Goal: Information Seeking & Learning: Learn about a topic

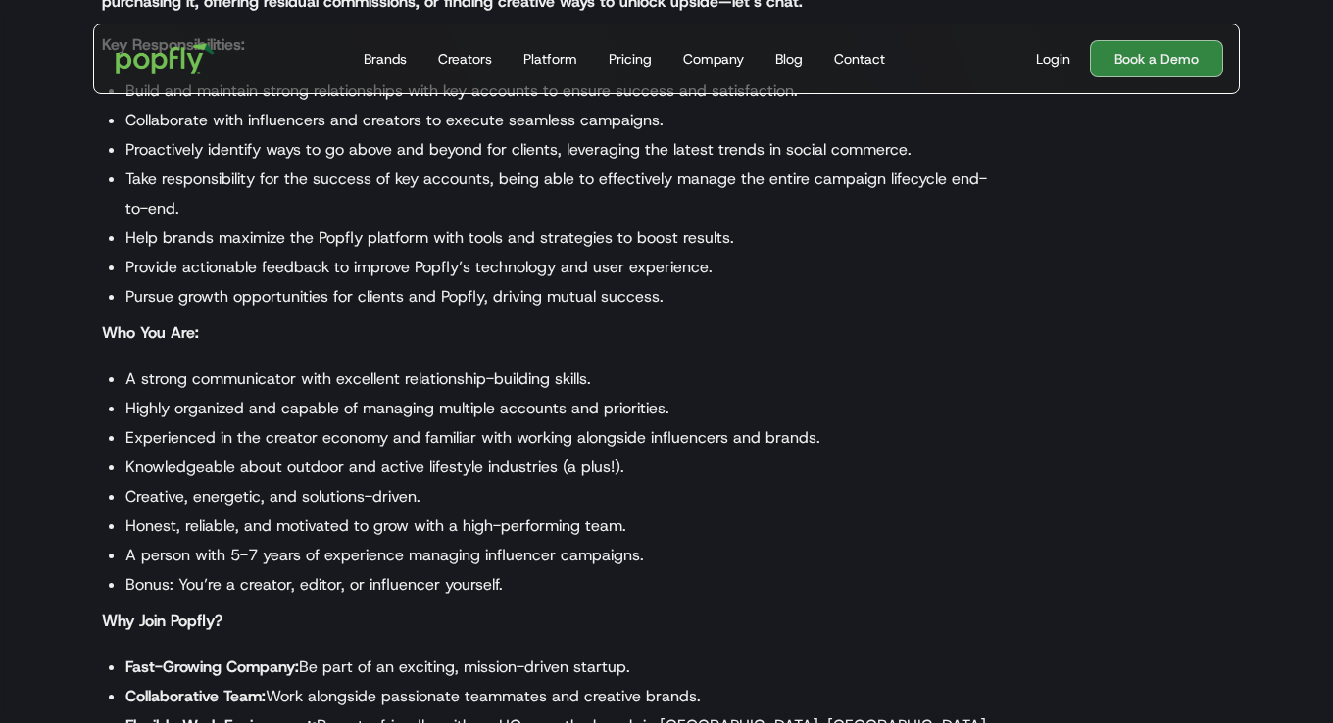
scroll to position [686, 0]
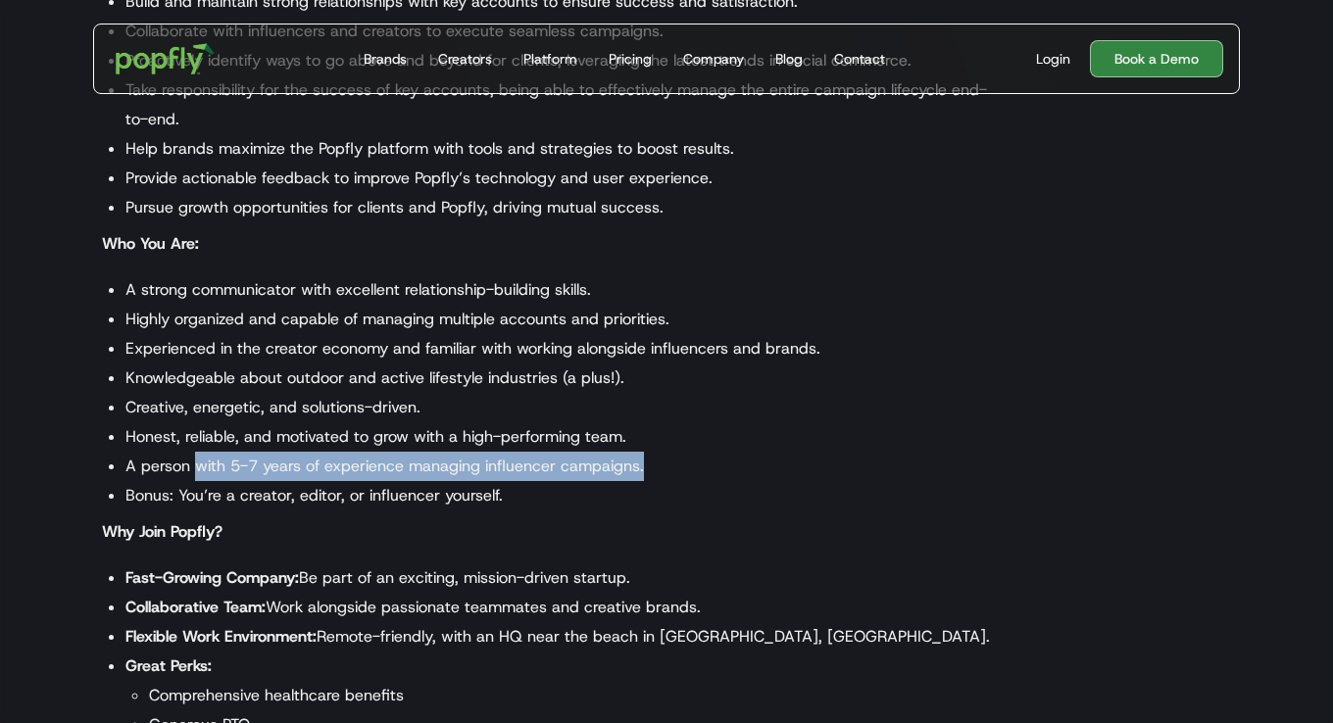
drag, startPoint x: 645, startPoint y: 466, endPoint x: 198, endPoint y: 455, distance: 447.1
click at [198, 455] on li "A person with 5-7 years of experience managing influencer campaigns." at bounding box center [560, 466] width 870 height 29
drag, startPoint x: 198, startPoint y: 455, endPoint x: 250, endPoint y: 466, distance: 53.1
click at [249, 468] on li "A person with 5-7 years of experience managing influencer campaigns." at bounding box center [560, 466] width 870 height 29
click at [272, 462] on li "A person with 5-7 years of experience managing influencer campaigns." at bounding box center [560, 466] width 870 height 29
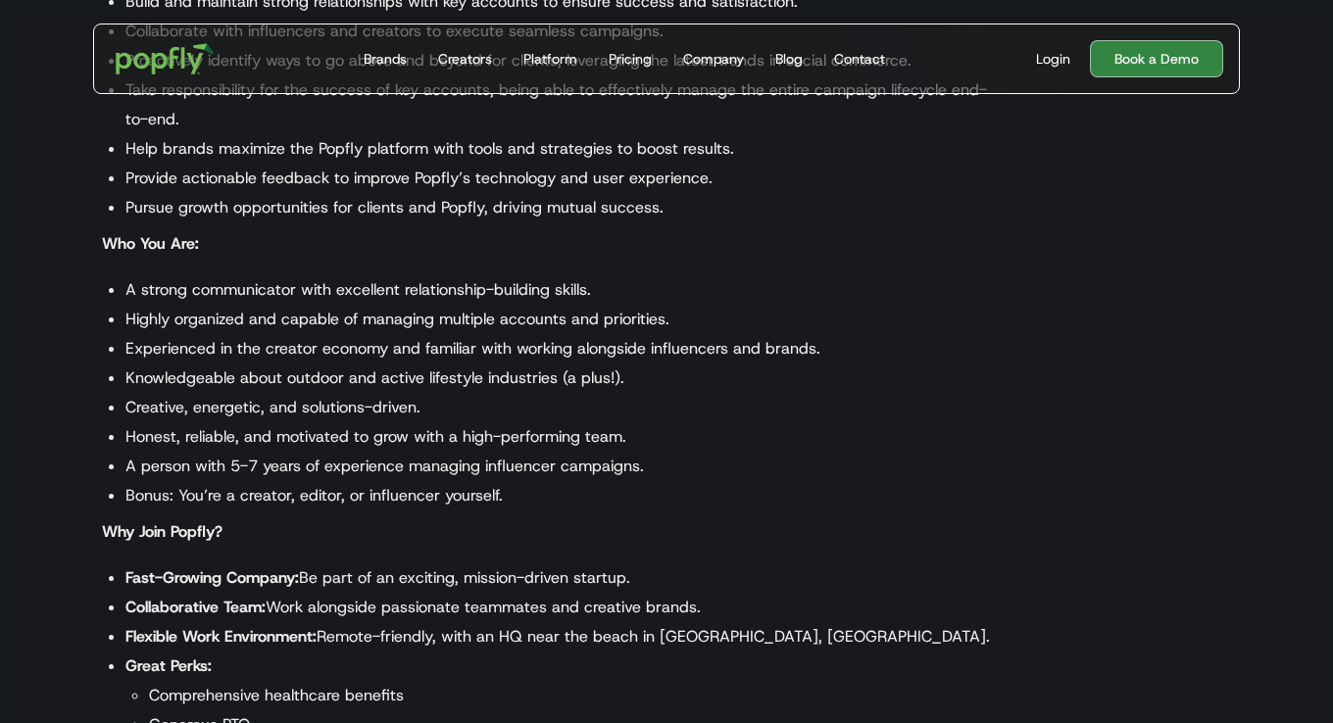
click at [527, 407] on li "Creative, energetic, and solutions-driven." at bounding box center [560, 407] width 870 height 29
click at [528, 407] on li "Creative, energetic, and solutions-driven." at bounding box center [560, 407] width 870 height 29
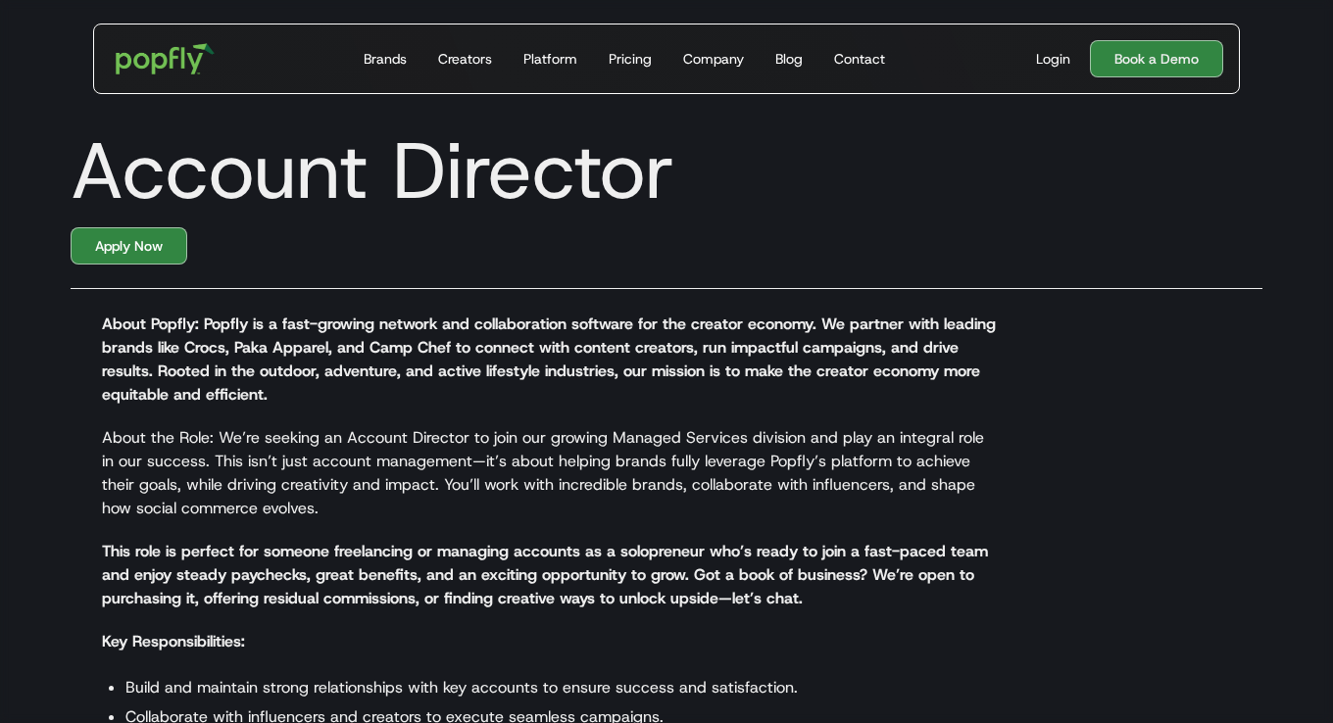
scroll to position [784, 0]
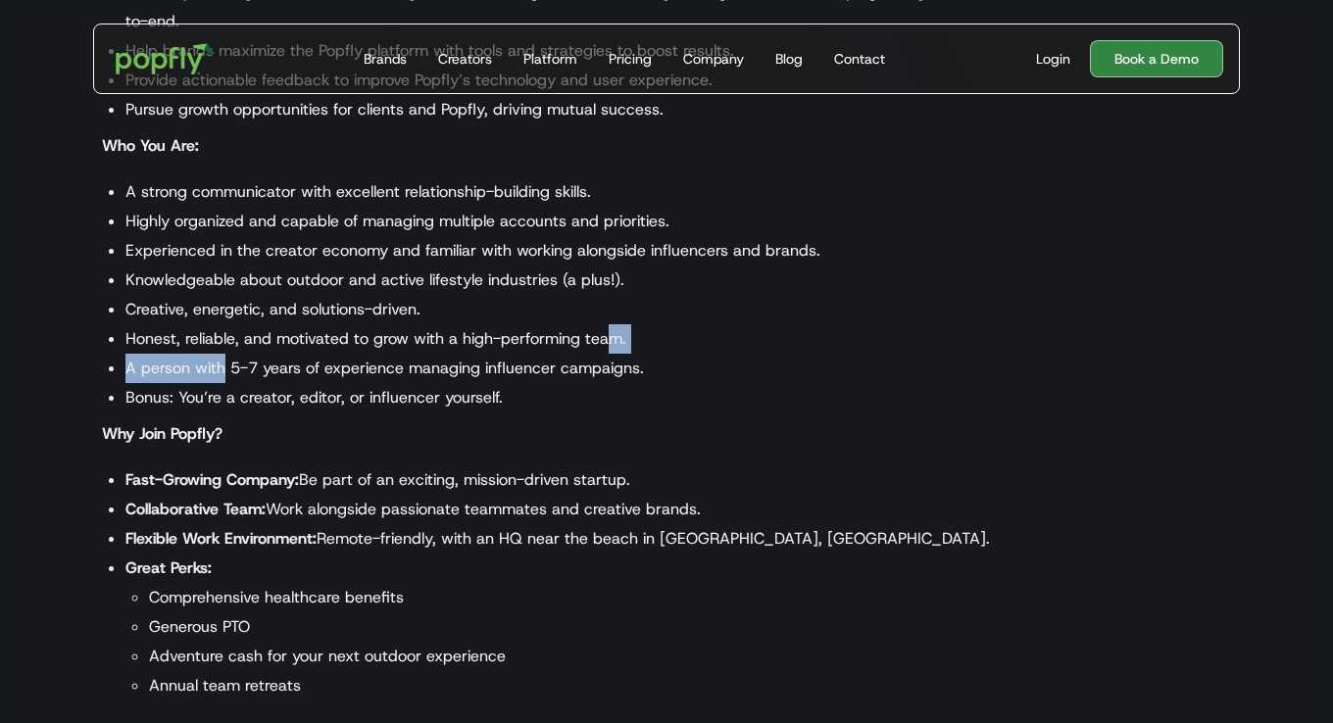
drag, startPoint x: 226, startPoint y: 371, endPoint x: 616, endPoint y: 327, distance: 391.5
click at [616, 327] on ul "A strong communicator with excellent relationship-building skills. Highly organ…" at bounding box center [549, 294] width 894 height 235
drag, startPoint x: 616, startPoint y: 327, endPoint x: 516, endPoint y: 337, distance: 100.5
click at [516, 337] on li "Honest, reliable, and motivated to grow with a high-performing team." at bounding box center [560, 338] width 870 height 29
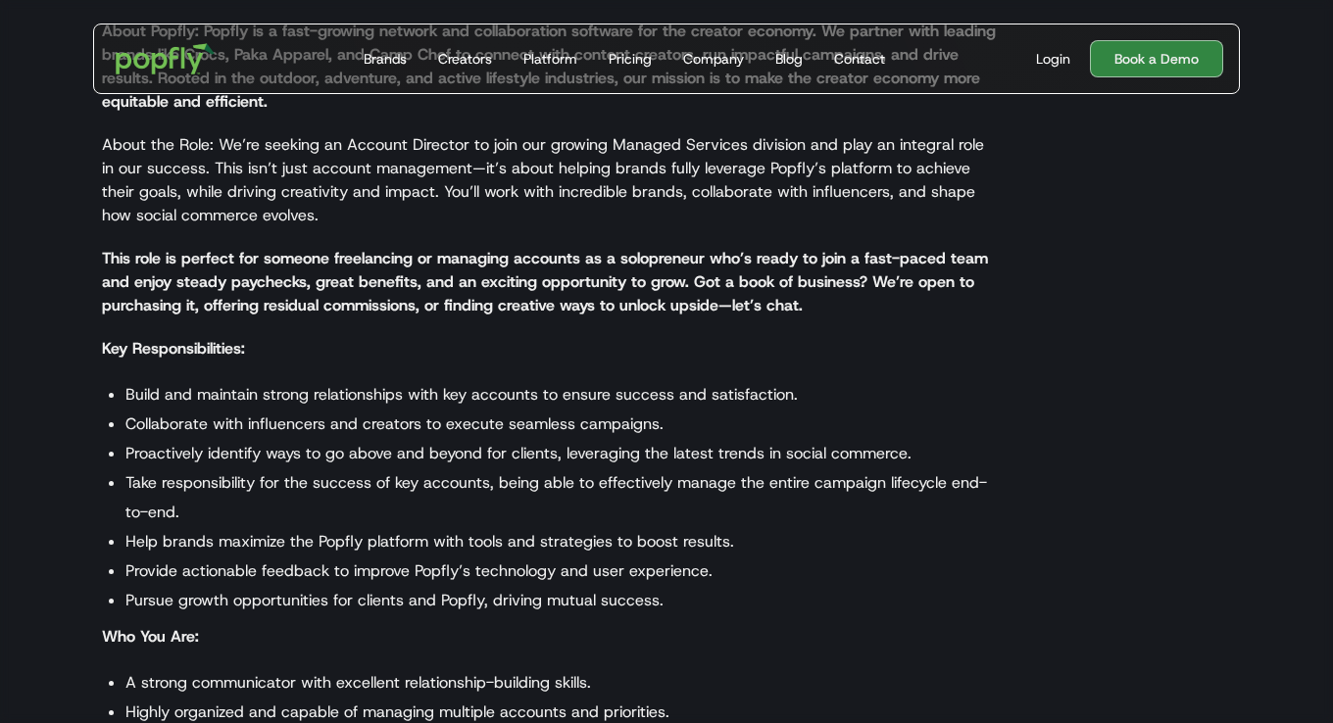
scroll to position [98, 0]
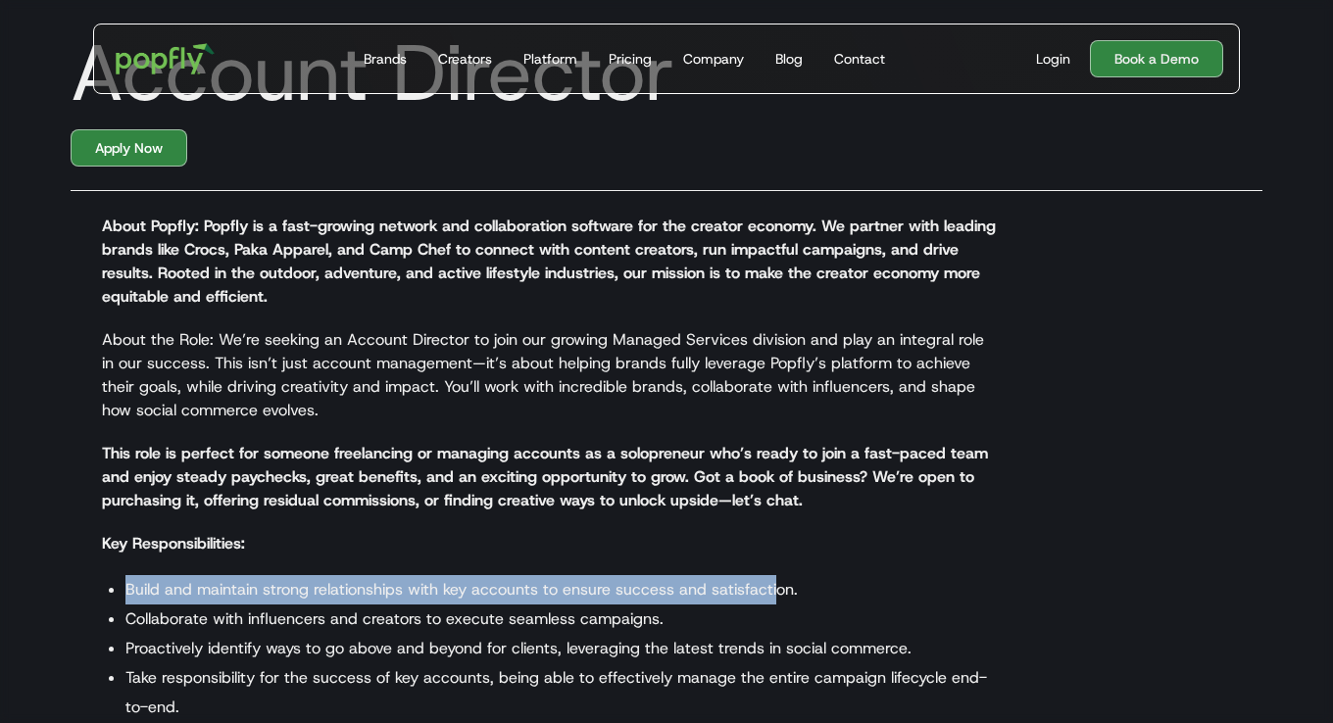
drag, startPoint x: 123, startPoint y: 588, endPoint x: 774, endPoint y: 578, distance: 651.9
click at [774, 578] on ul "Build and maintain strong relationships with key accounts to ensure success and…" at bounding box center [549, 692] width 894 height 235
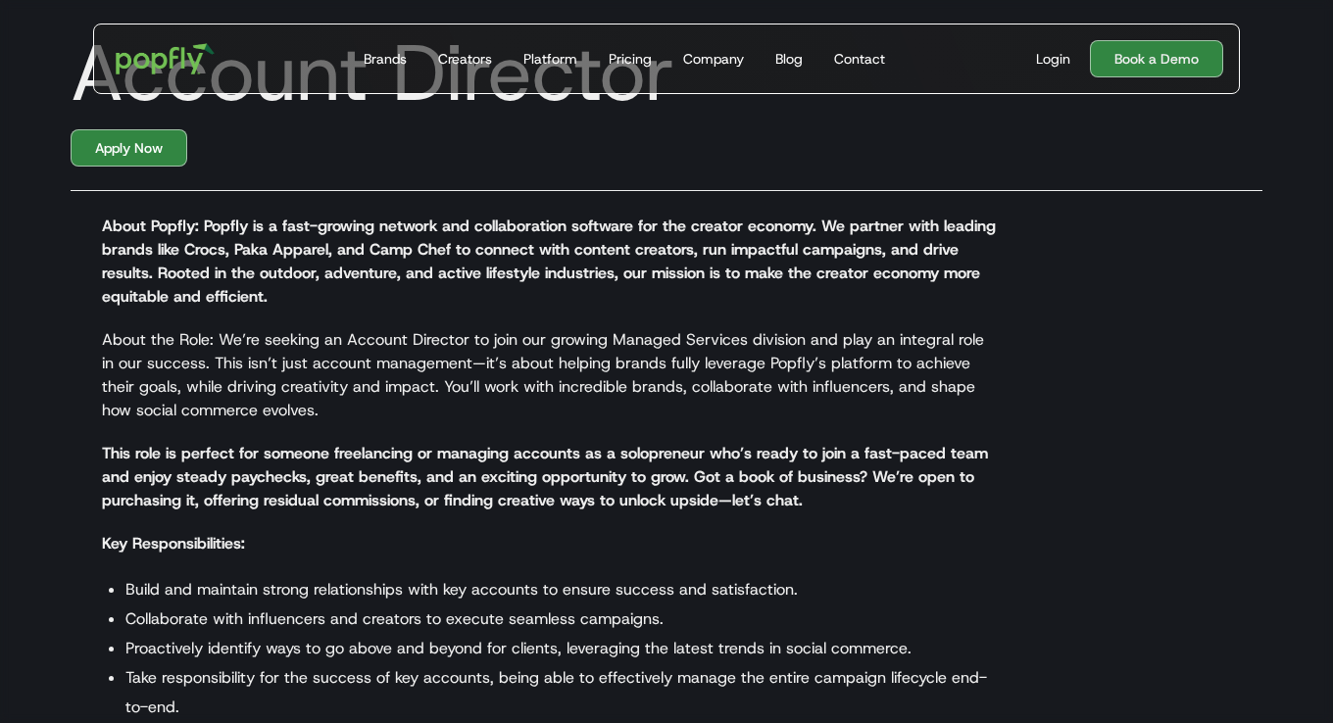
drag, startPoint x: 774, startPoint y: 578, endPoint x: 828, endPoint y: 611, distance: 62.9
click at [828, 611] on li "Collaborate with influencers and creators to execute seamless campaigns." at bounding box center [560, 619] width 870 height 29
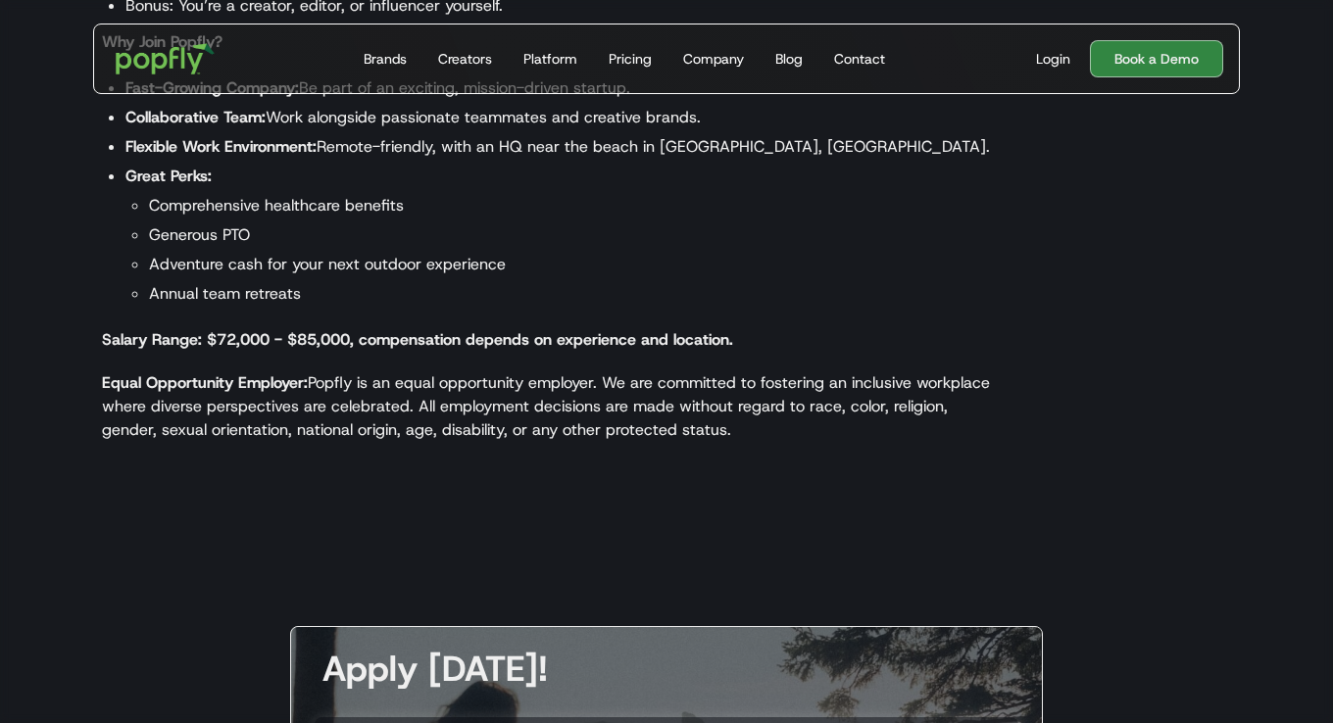
scroll to position [980, 0]
